Goal: Check status

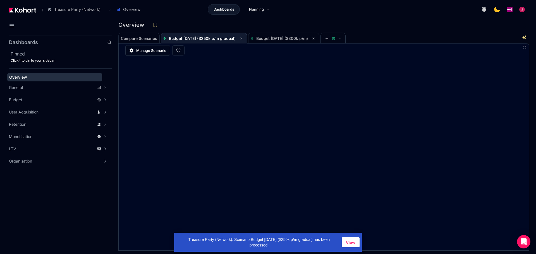
scroll to position [0, 0]
click at [268, 34] on span "Budget [DATE] ($300k p/m)" at bounding box center [284, 38] width 66 height 11
click at [351, 241] on span "View" at bounding box center [350, 243] width 9 height 6
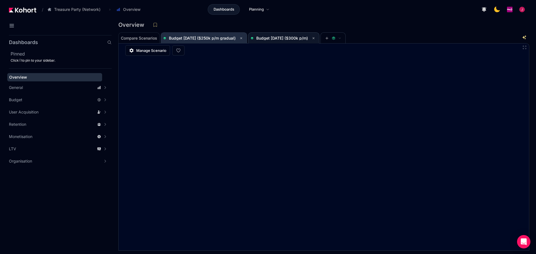
click at [230, 38] on span "Budget [DATE] ($250k p/m gradual)" at bounding box center [202, 38] width 67 height 5
click at [340, 91] on div at bounding box center [324, 147] width 410 height 207
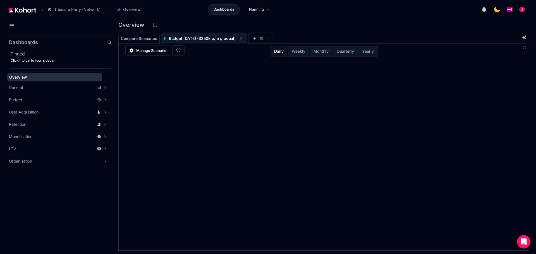
drag, startPoint x: 337, startPoint y: 11, endPoint x: 337, endPoint y: 21, distance: 9.5
click at [337, 12] on div at bounding box center [431, 9] width 190 height 11
